Goal: Find specific page/section: Find specific page/section

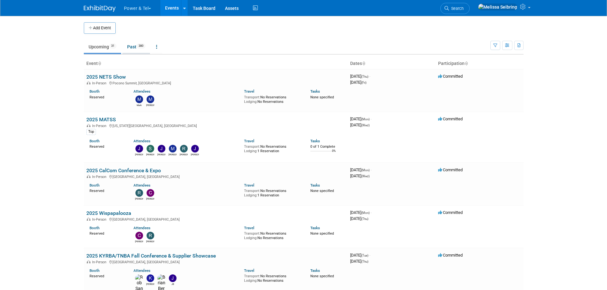
click at [132, 48] on link "Past 380" at bounding box center [136, 47] width 28 height 12
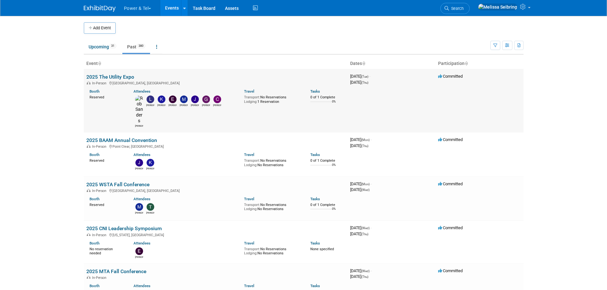
click at [119, 74] on link "2025 The Utility Expo" at bounding box center [110, 77] width 48 height 6
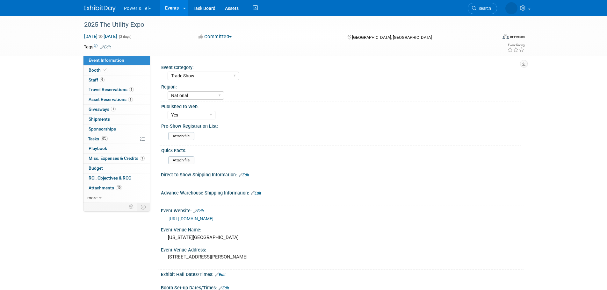
select select "Trade Show"
select select "National"
select select "Yes"
click at [207, 216] on link "https://www.theutilityexpo.com/" at bounding box center [191, 218] width 45 height 5
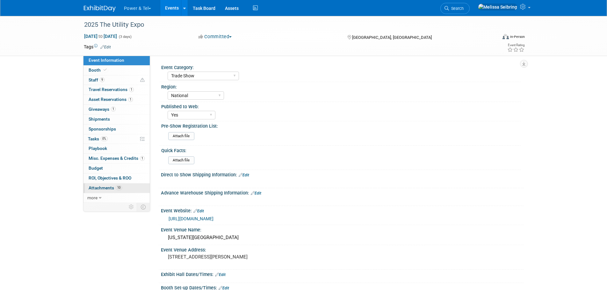
click at [106, 188] on span "Attachments 10" at bounding box center [105, 187] width 33 height 5
